Goal: Task Accomplishment & Management: Manage account settings

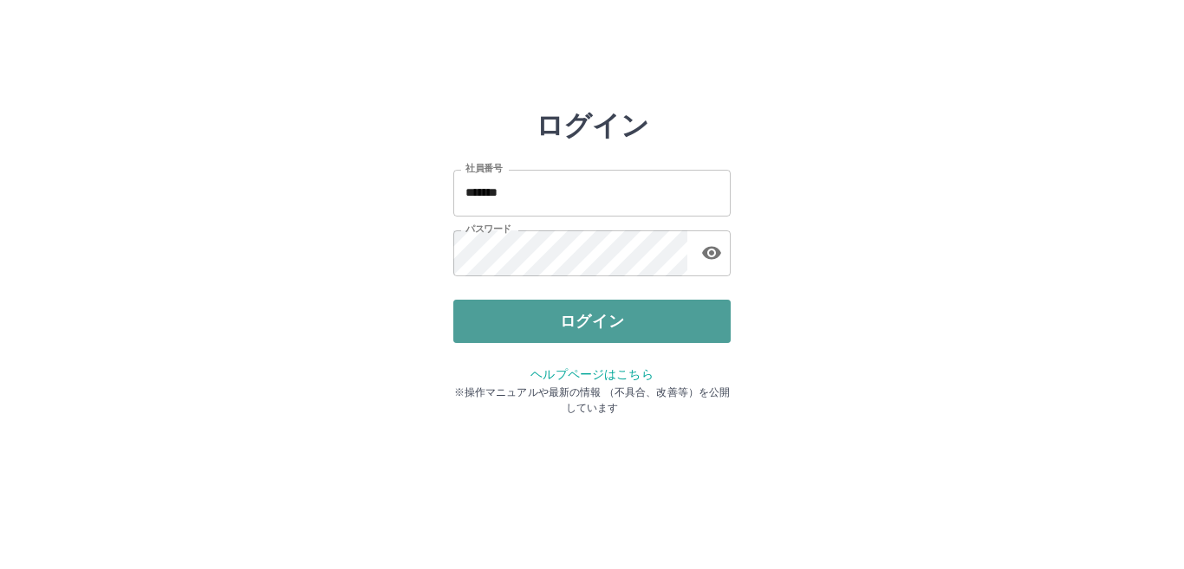
click at [550, 321] on button "ログイン" at bounding box center [591, 321] width 277 height 43
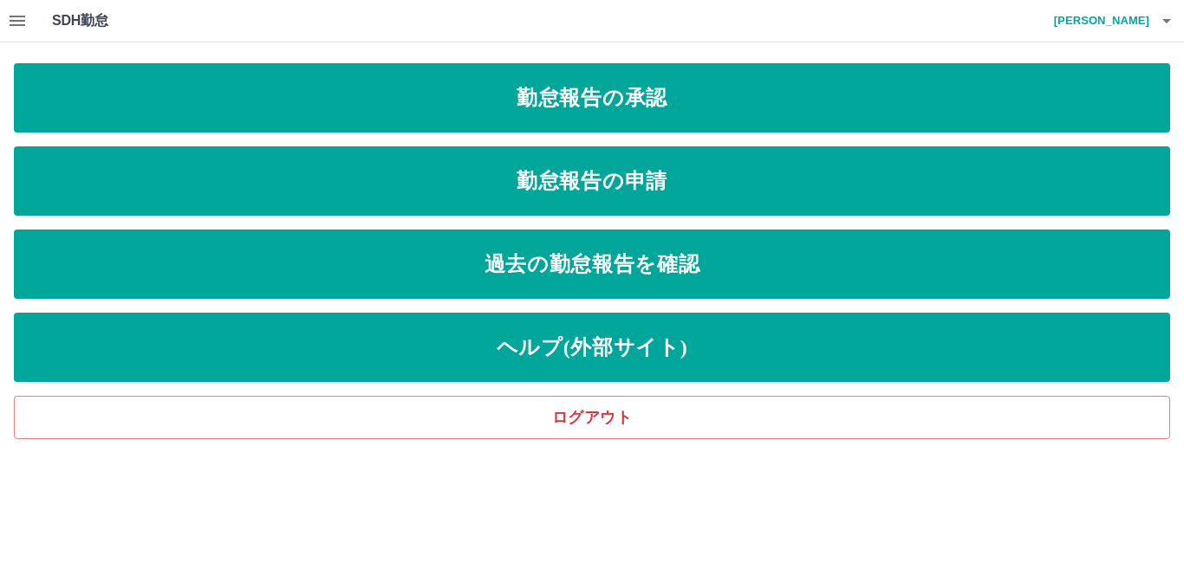
click at [0, 22] on button "button" at bounding box center [17, 21] width 35 height 42
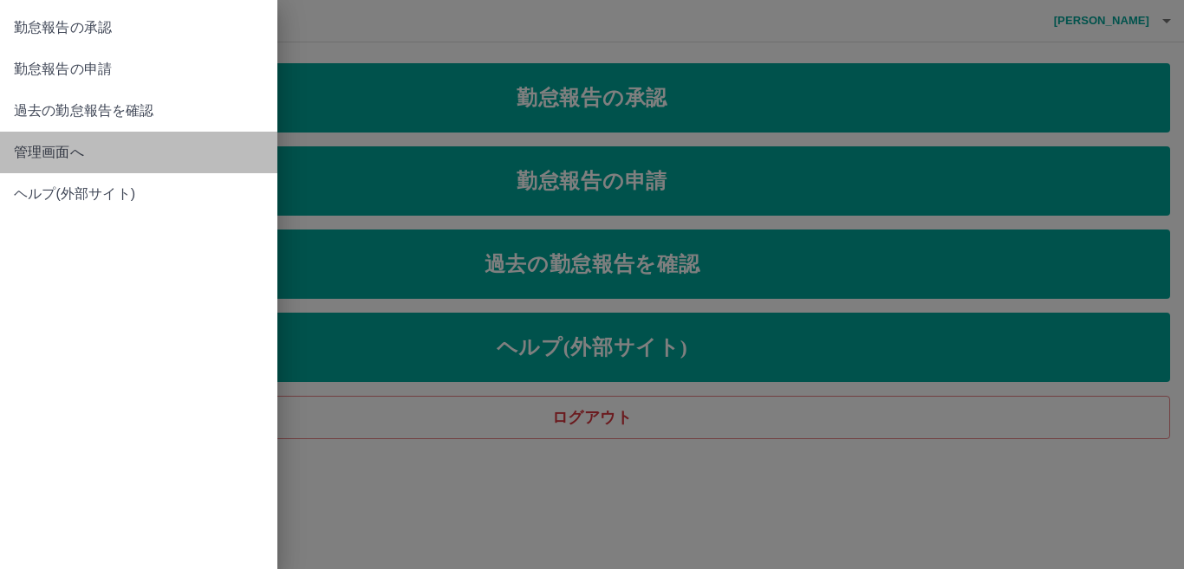
click at [57, 149] on span "管理画面へ" at bounding box center [139, 152] width 250 height 21
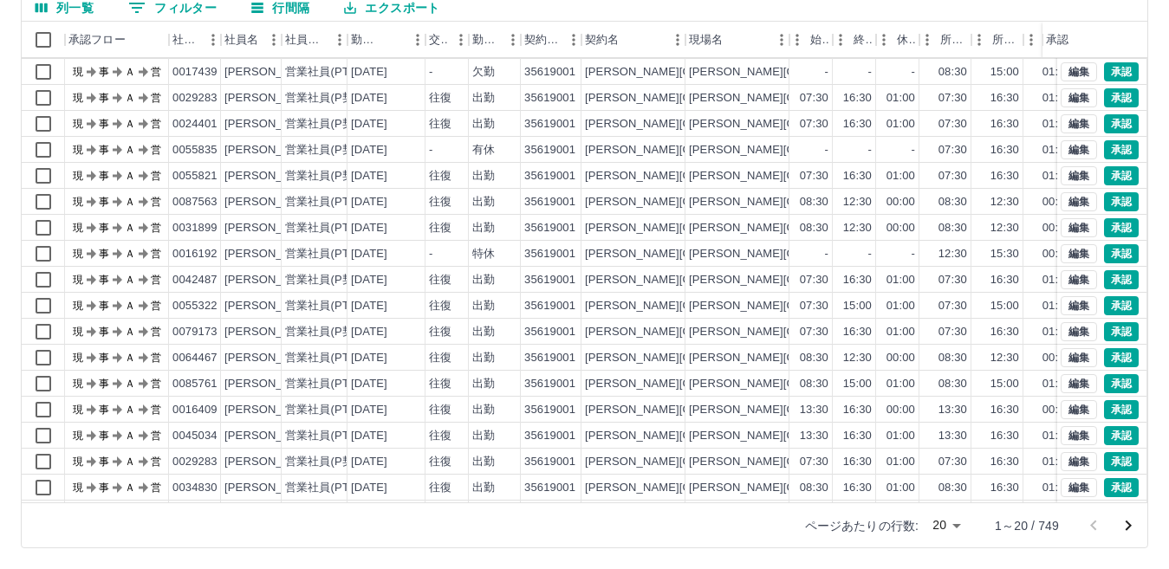
scroll to position [90, 0]
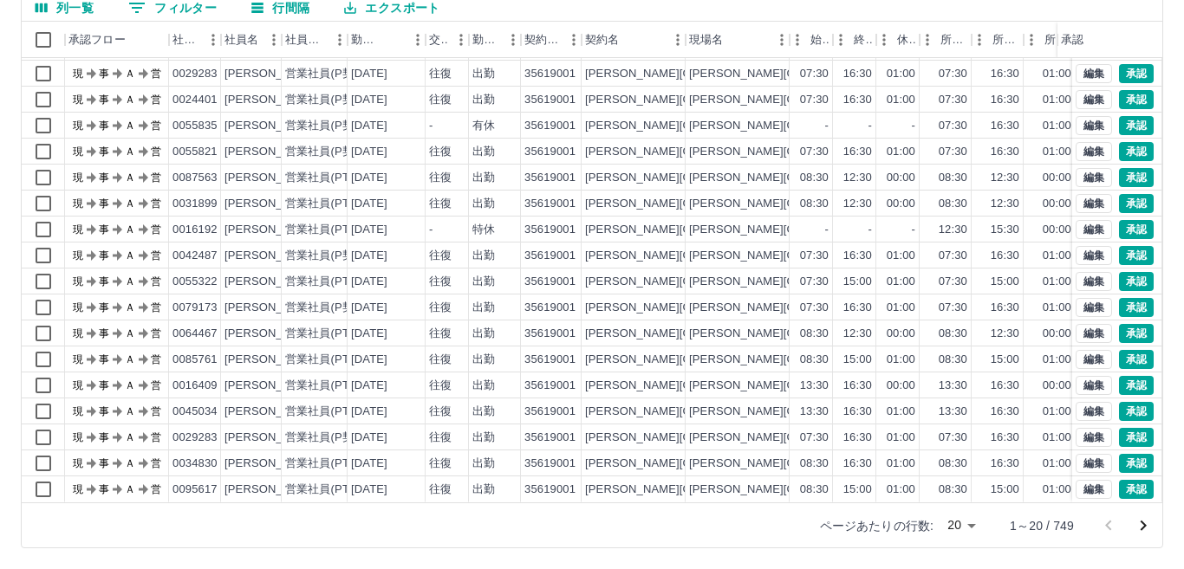
click at [954, 522] on body "SDH勤怠 [PERSON_NAME] 勤務実績承認 前月 [DATE] 次月 今月 月選択 承認モード 削除モード 一括承認 列一覧 0 フィルター 行間隔…" at bounding box center [592, 203] width 1184 height 732
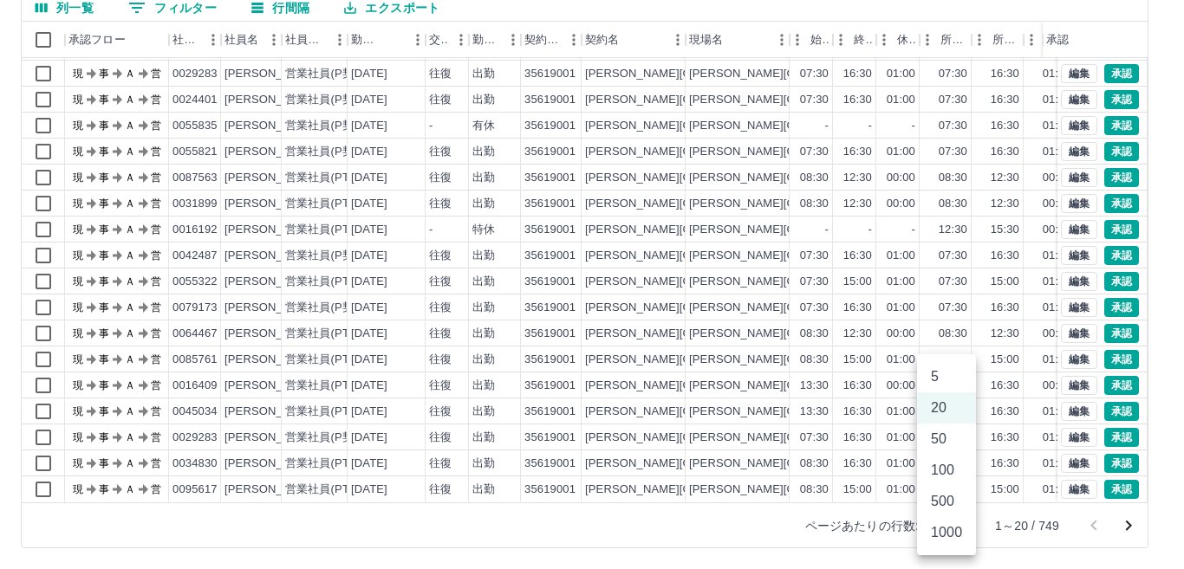
click at [954, 507] on li "500" at bounding box center [946, 501] width 59 height 31
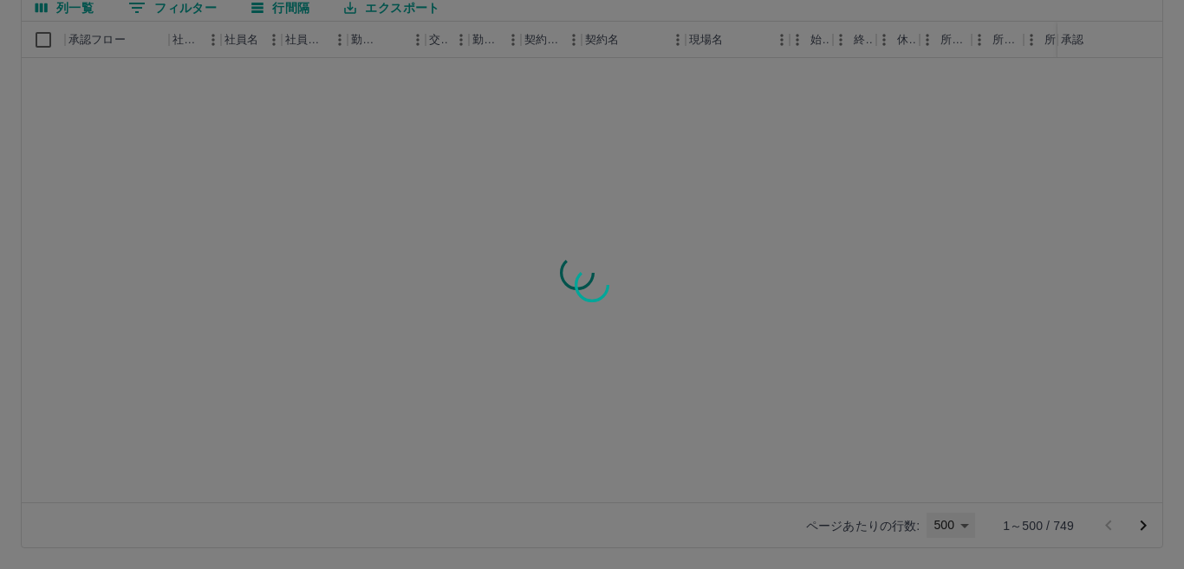
type input "***"
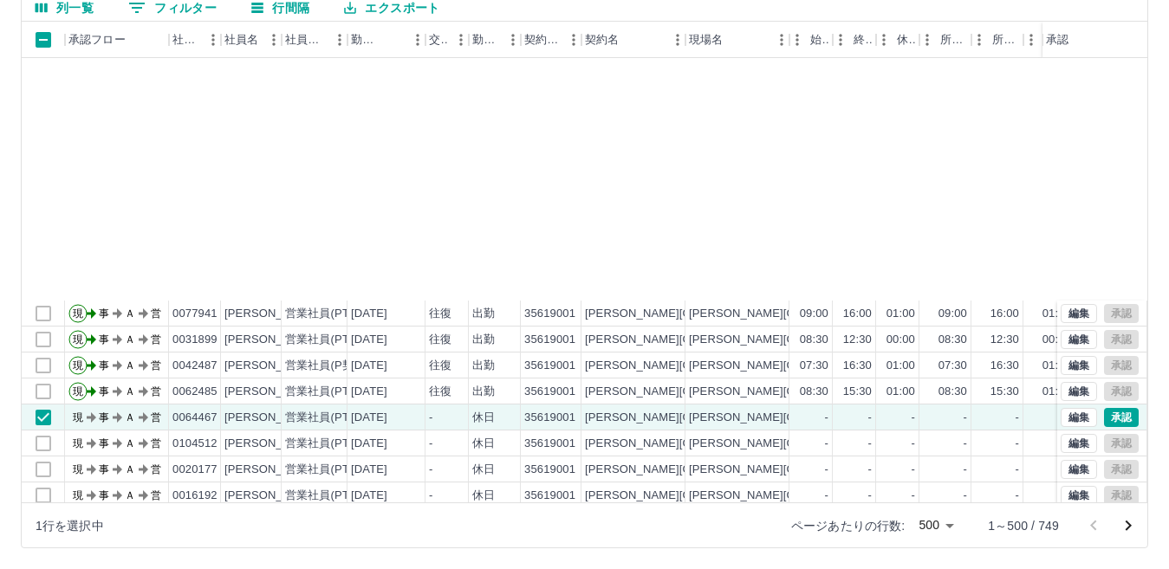
scroll to position [1040, 0]
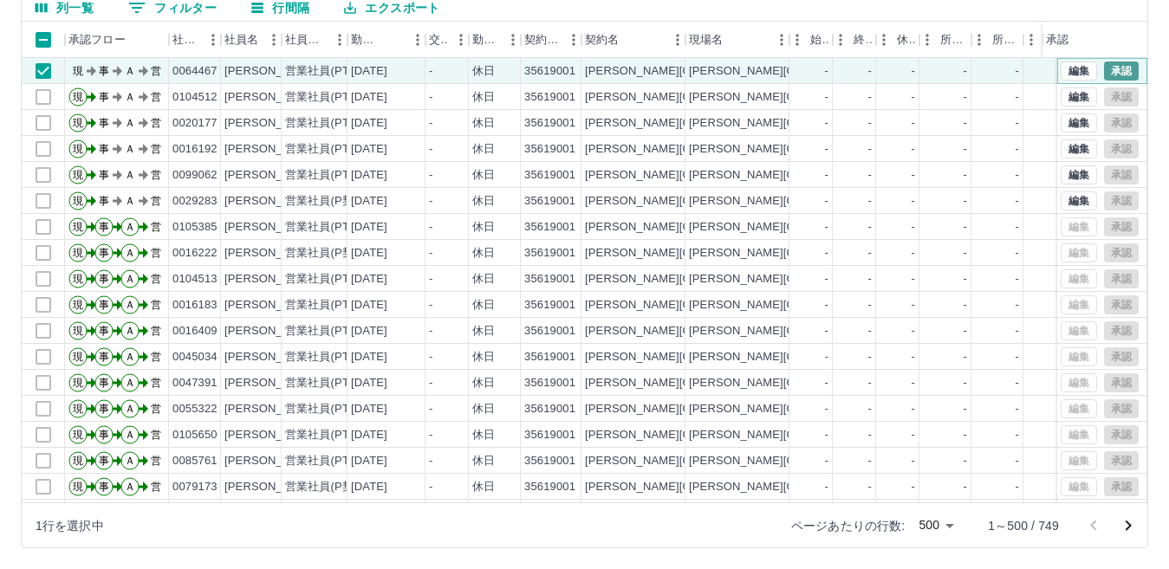
click at [1104, 70] on button "承認" at bounding box center [1121, 71] width 35 height 19
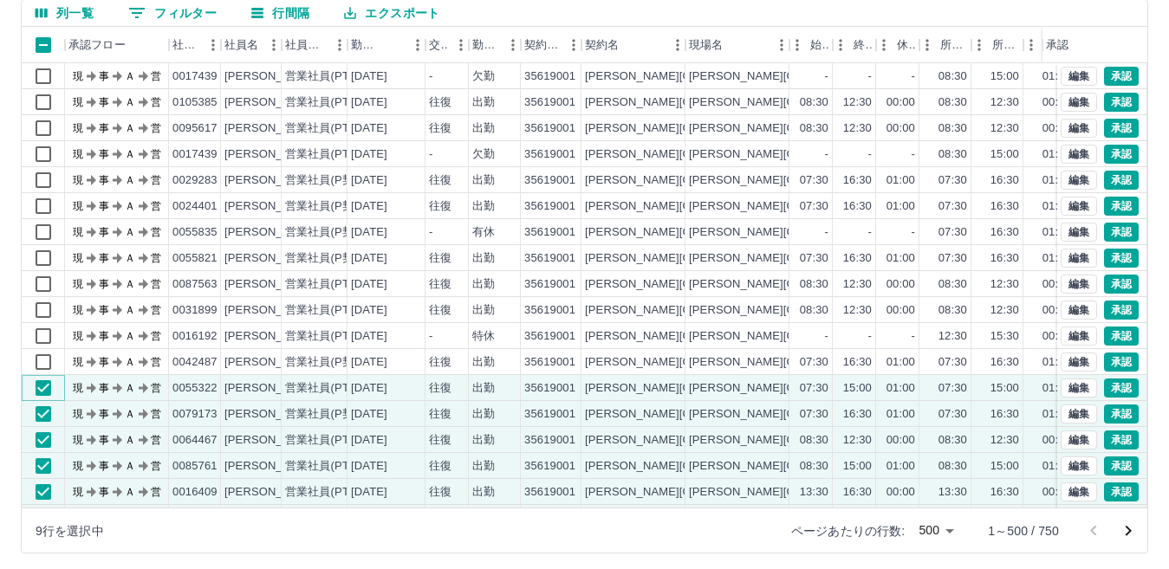
scroll to position [76, 0]
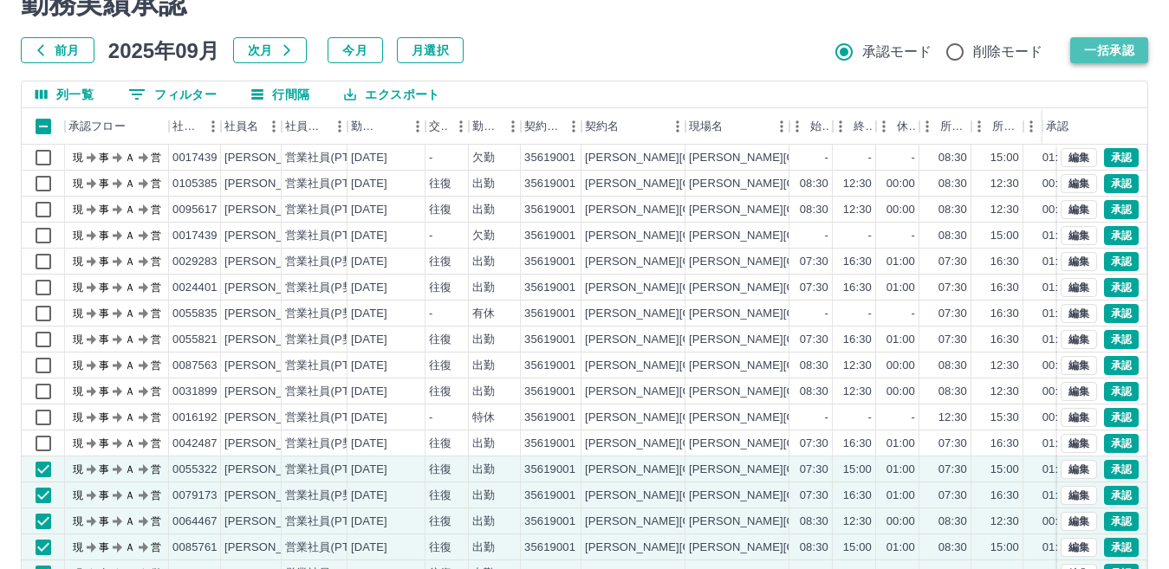
click at [1135, 61] on button "一括承認" at bounding box center [1109, 50] width 78 height 26
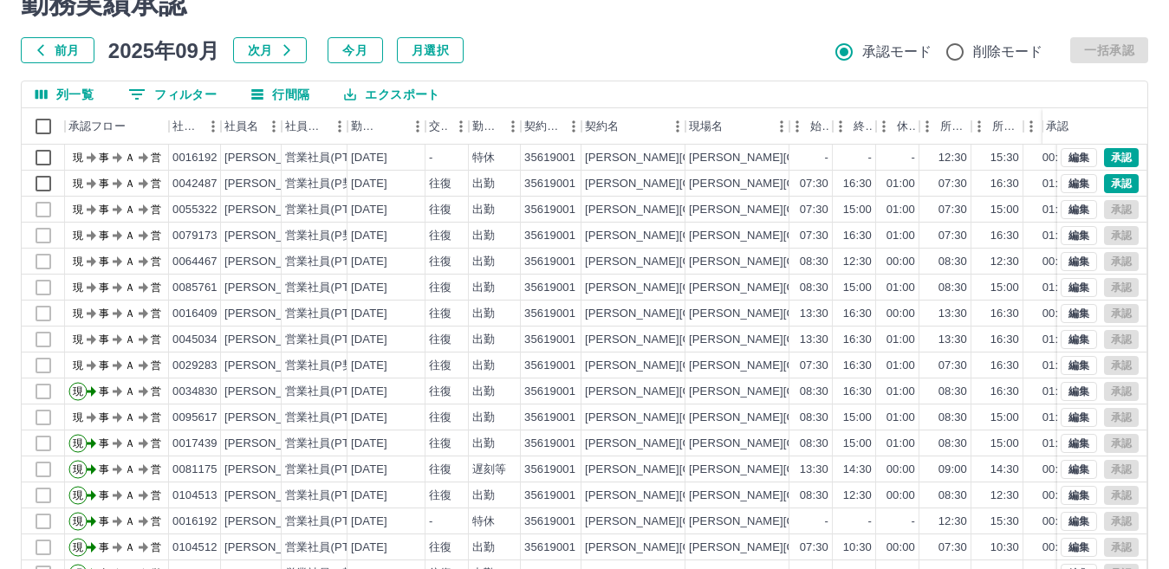
scroll to position [173, 0]
